Goal: Task Accomplishment & Management: Manage account settings

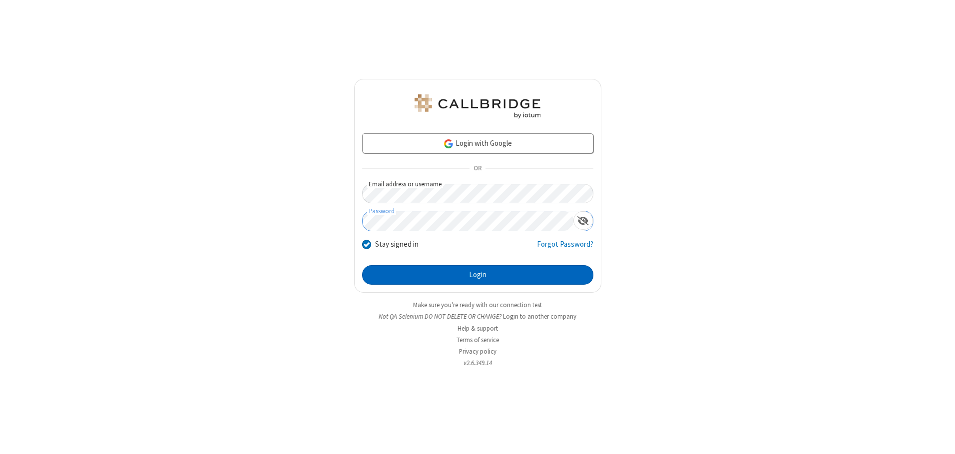
click at [477, 275] on button "Login" at bounding box center [477, 275] width 231 height 20
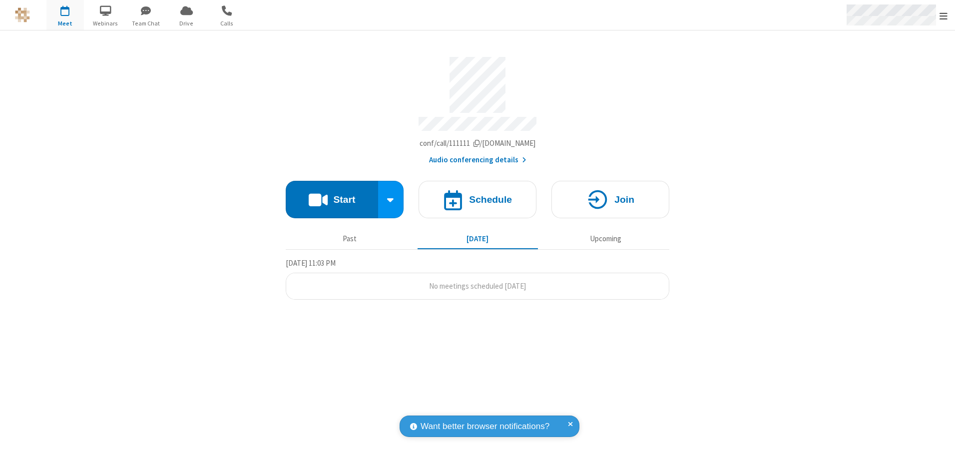
click at [943, 15] on span "Open menu" at bounding box center [943, 16] width 8 height 10
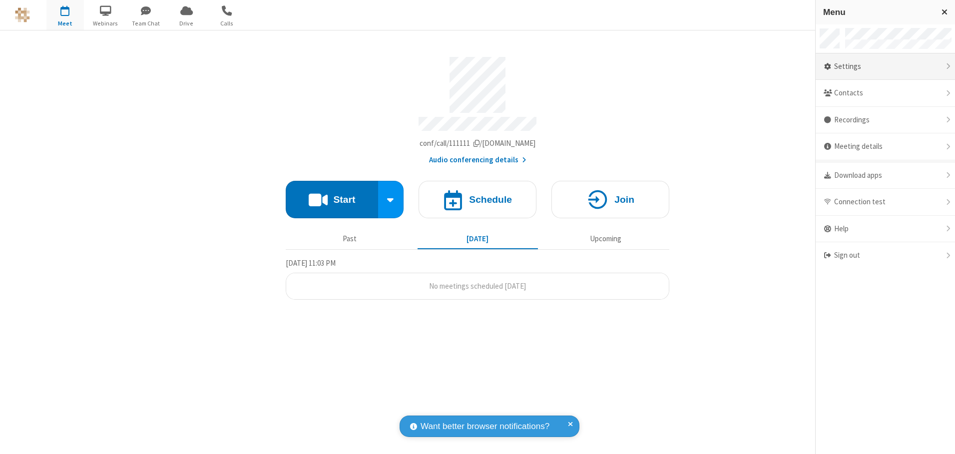
click at [885, 66] on div "Settings" at bounding box center [884, 66] width 139 height 27
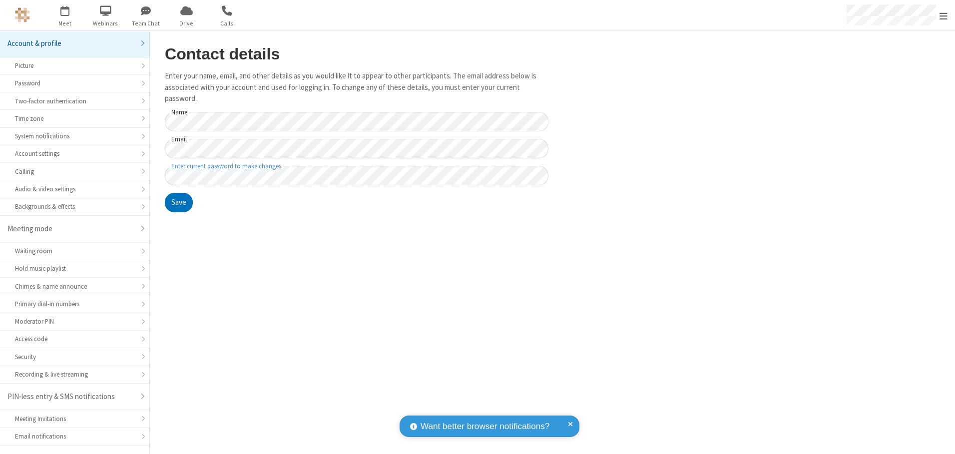
scroll to position [17, 0]
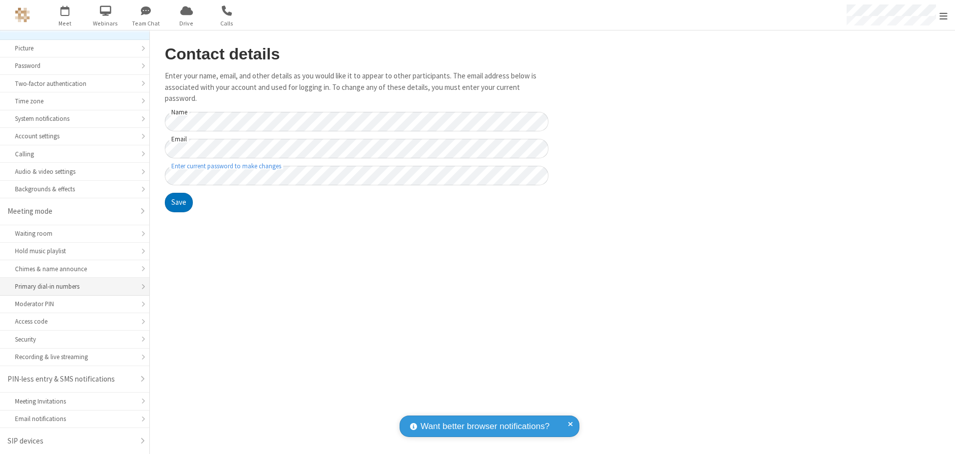
click at [71, 287] on div "Primary dial-in numbers" at bounding box center [74, 286] width 119 height 9
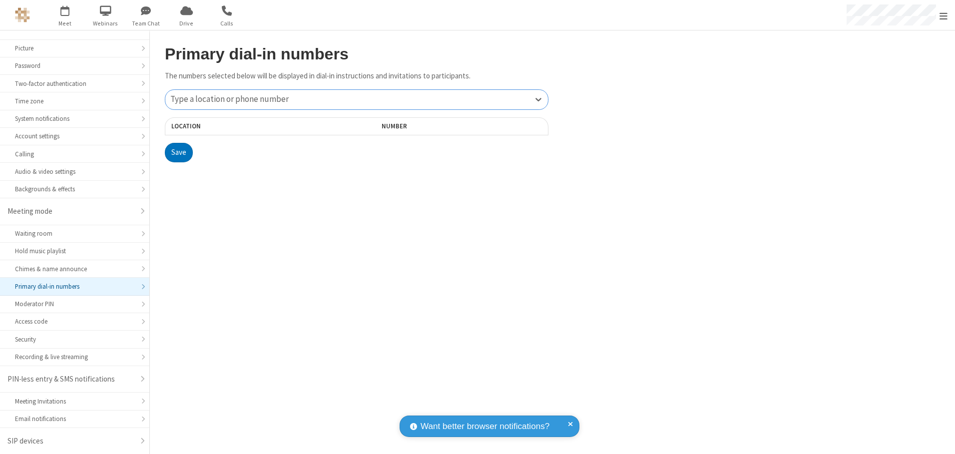
click at [356, 99] on div "Type a location or phone number" at bounding box center [356, 99] width 382 height 19
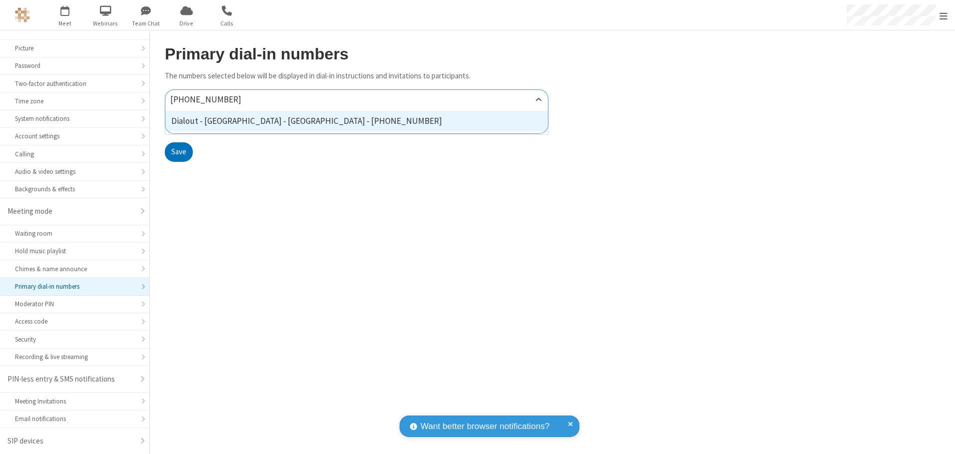
type input "[PHONE_NUMBER]"
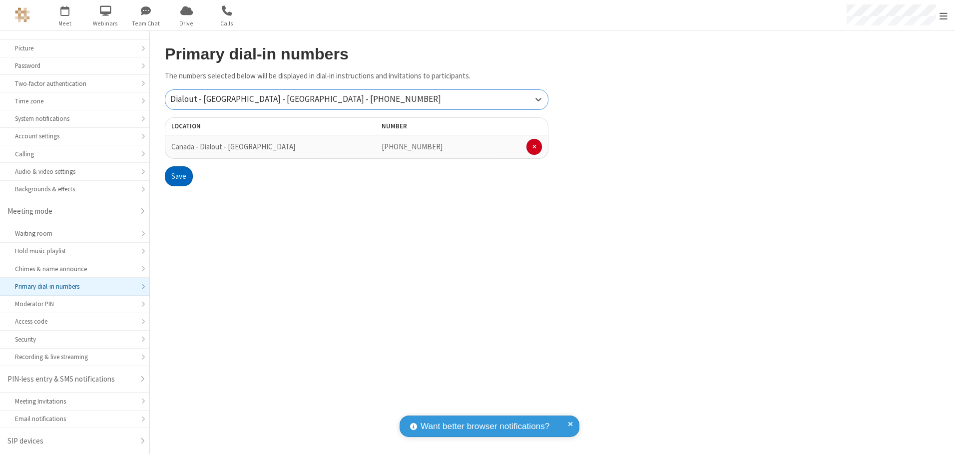
click at [178, 176] on button "Save" at bounding box center [179, 176] width 28 height 20
